Goal: Transaction & Acquisition: Download file/media

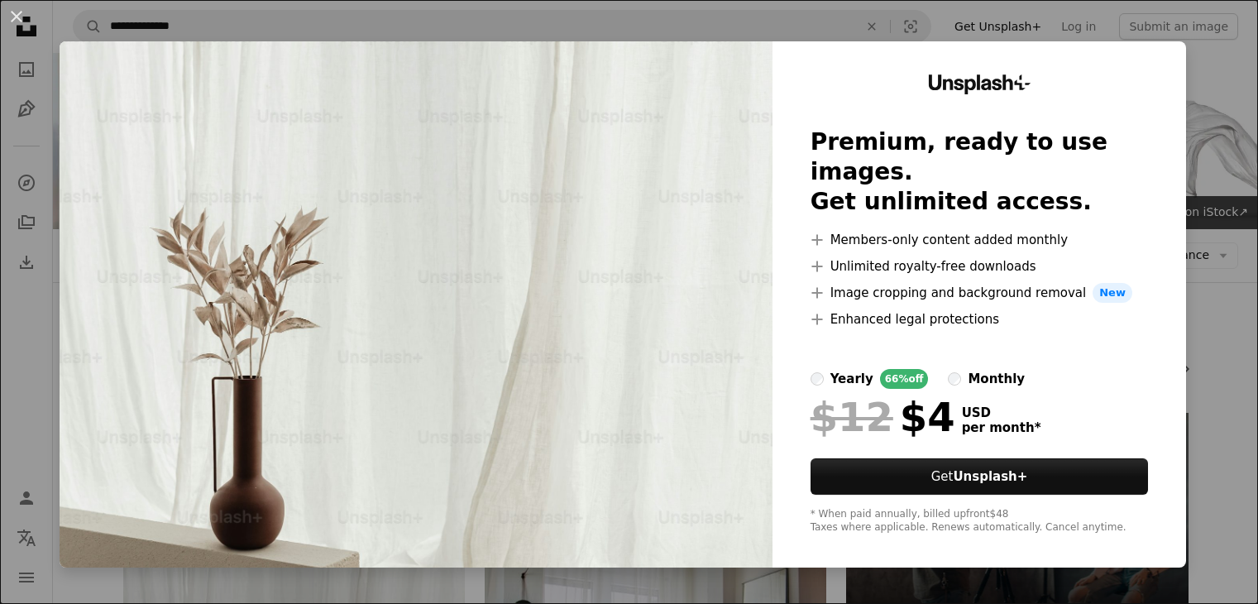
scroll to position [413, 0]
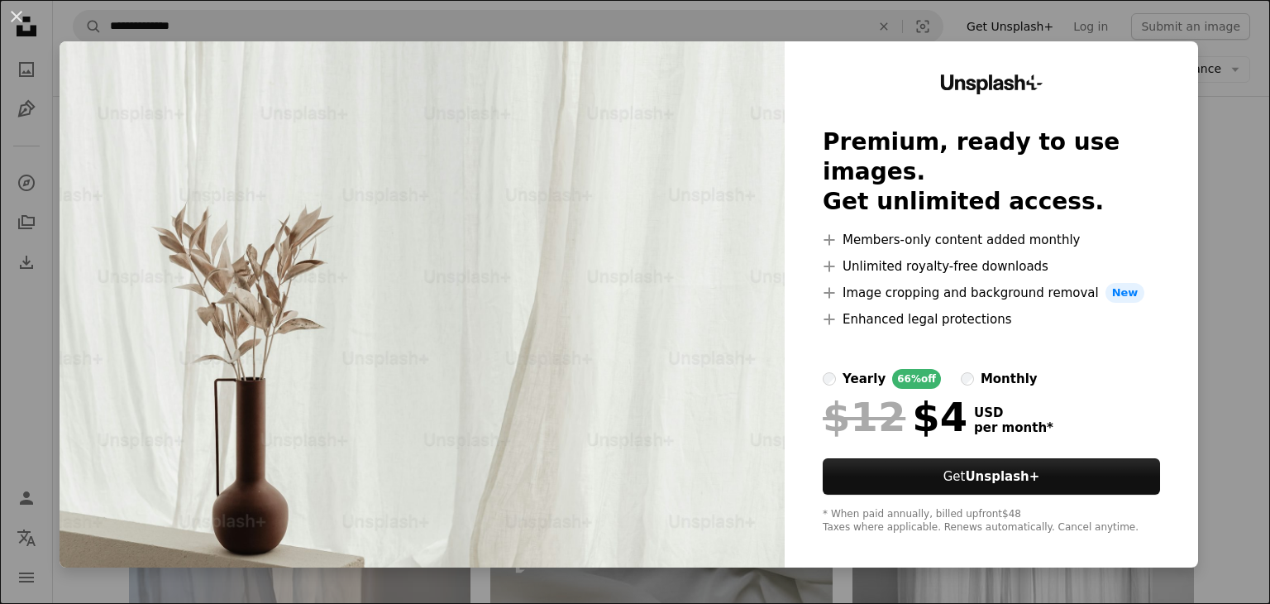
click at [947, 28] on div "An X shape Unsplash+ Premium, ready to use images. Get unlimited access. A plus…" at bounding box center [635, 302] width 1270 height 604
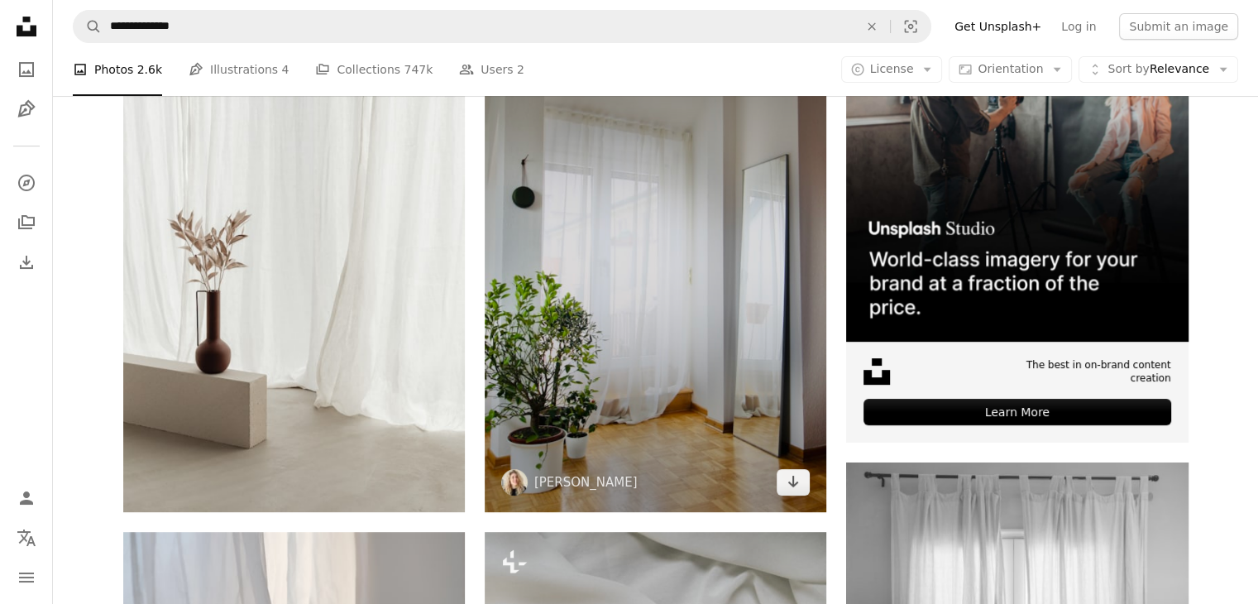
click at [714, 285] on img at bounding box center [656, 255] width 342 height 513
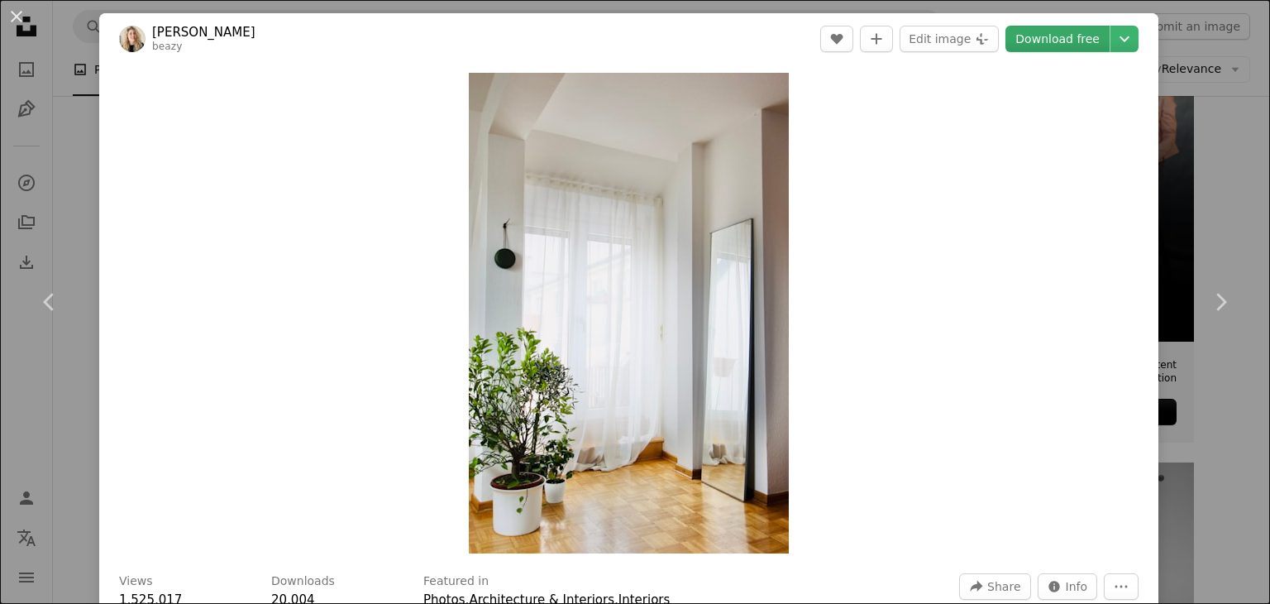
click at [1058, 41] on link "Download free" at bounding box center [1058, 39] width 104 height 26
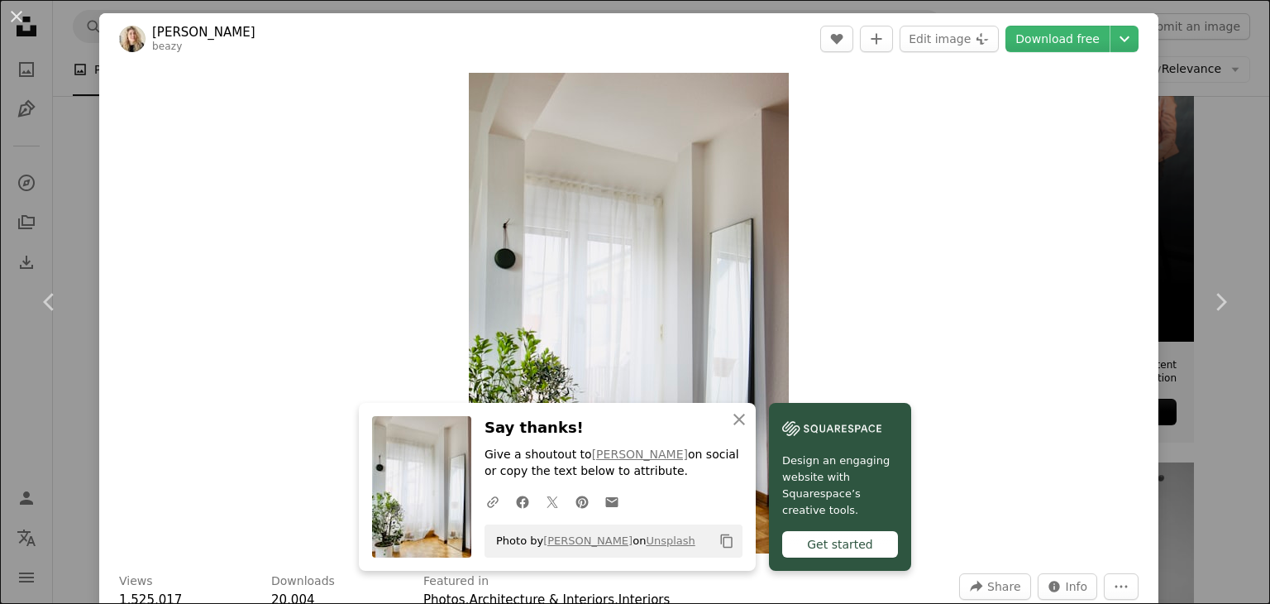
click at [934, 269] on div "Zoom in" at bounding box center [628, 313] width 1059 height 497
click at [12, 19] on button "An X shape" at bounding box center [17, 17] width 20 height 20
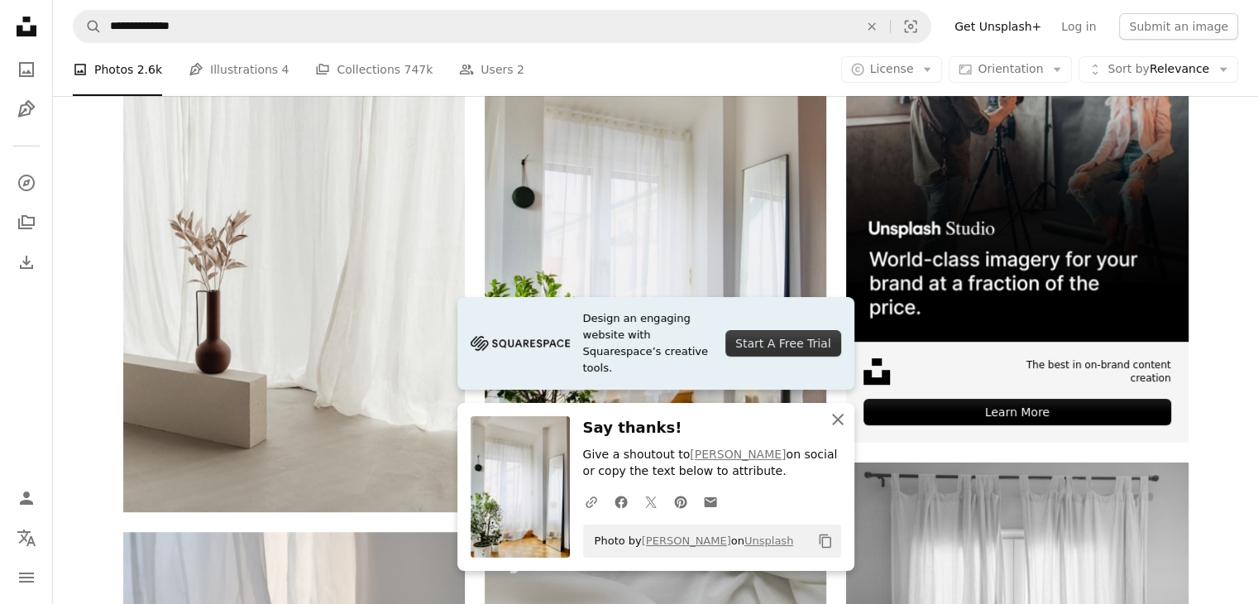
click at [835, 415] on icon "An X shape" at bounding box center [838, 419] width 20 height 20
